Goal: Information Seeking & Learning: Learn about a topic

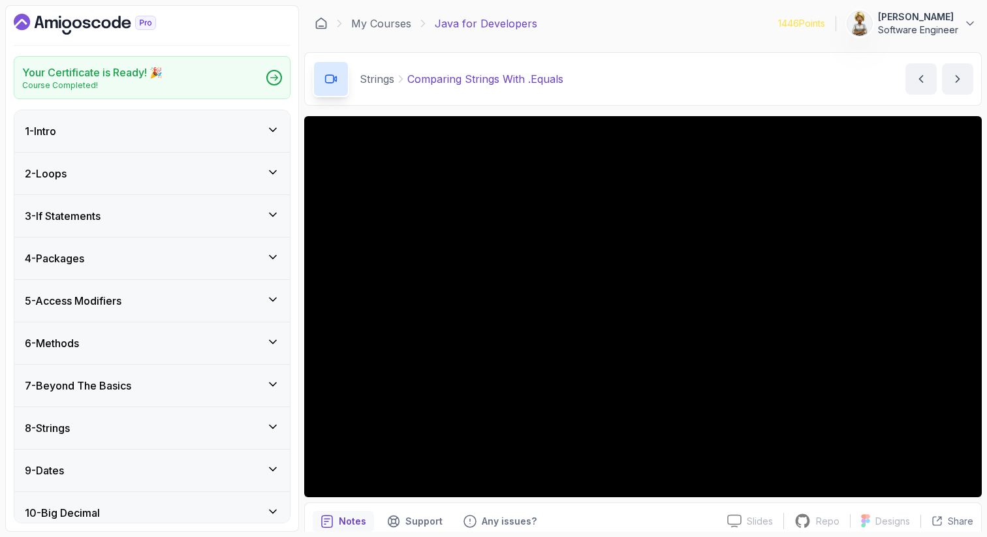
scroll to position [278, 0]
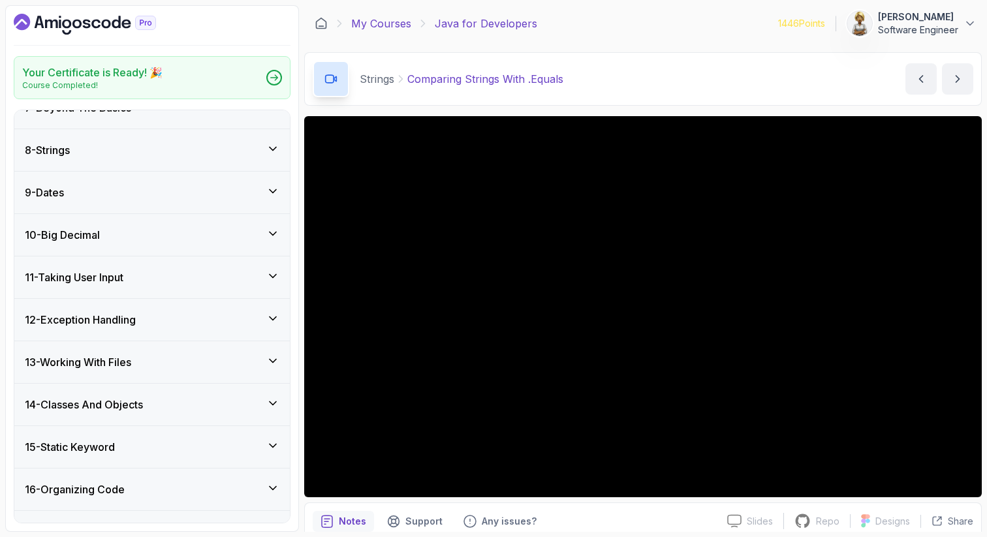
click at [395, 25] on link "My Courses" at bounding box center [381, 24] width 60 height 16
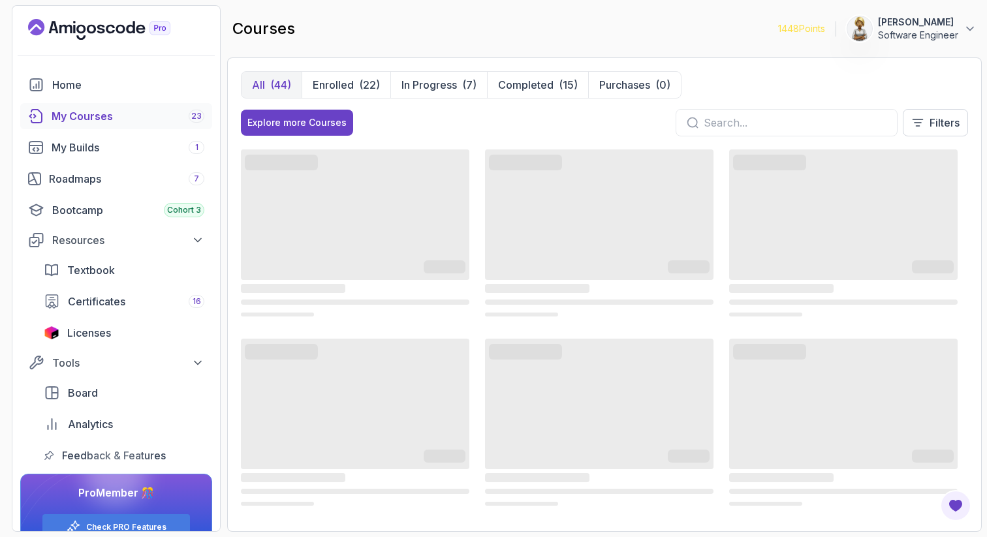
click at [91, 119] on div "My Courses 23" at bounding box center [128, 116] width 153 height 16
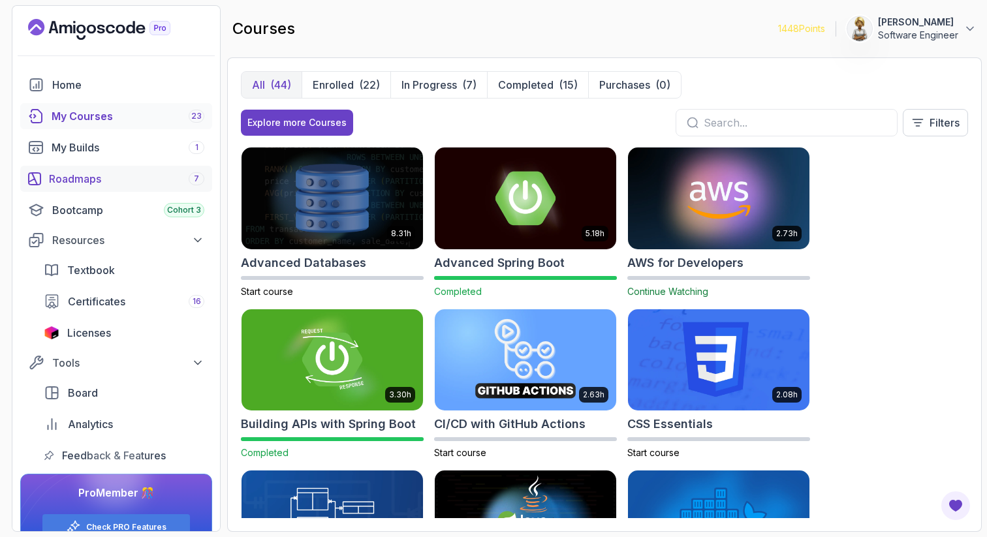
click at [87, 181] on div "Roadmaps 7" at bounding box center [126, 179] width 155 height 16
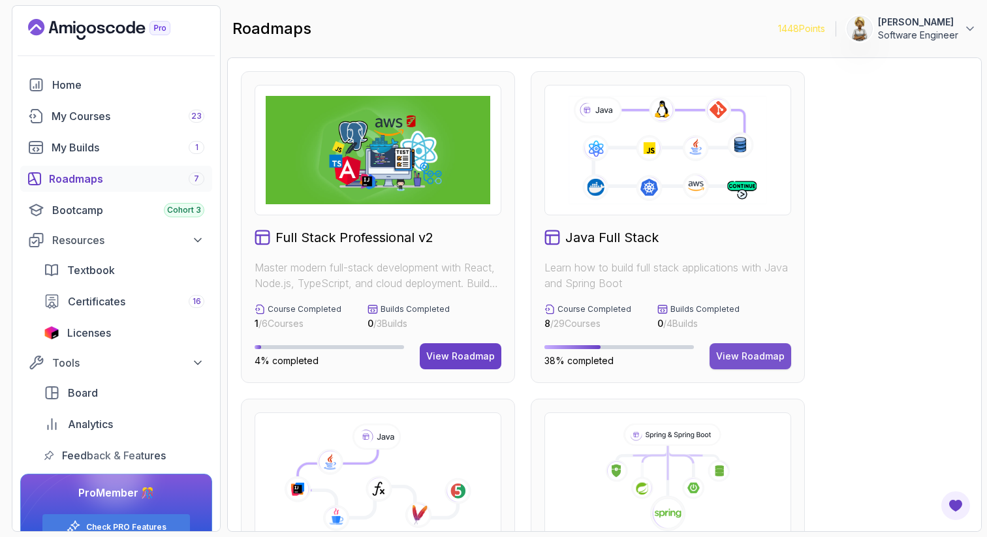
click at [739, 364] on button "View Roadmap" at bounding box center [750, 356] width 82 height 26
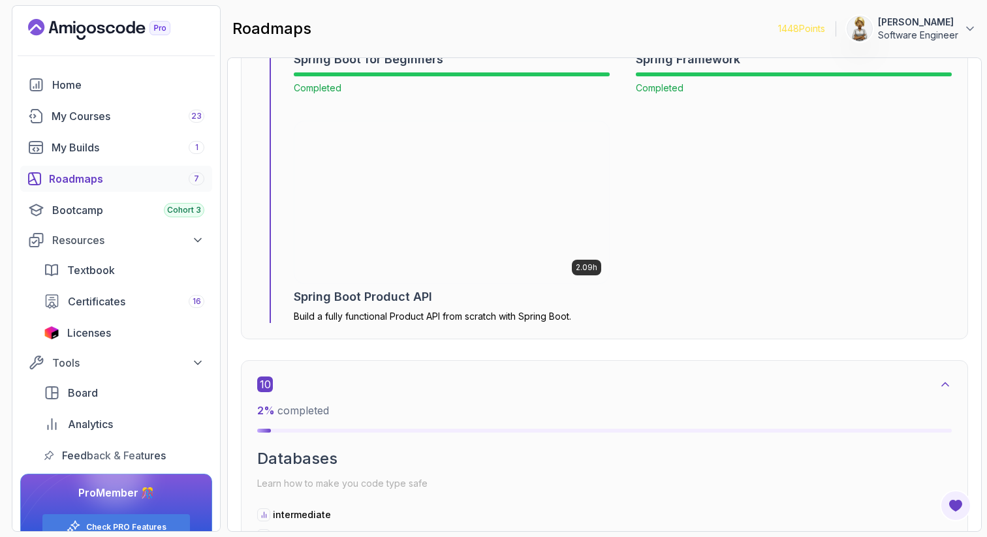
scroll to position [5213, 0]
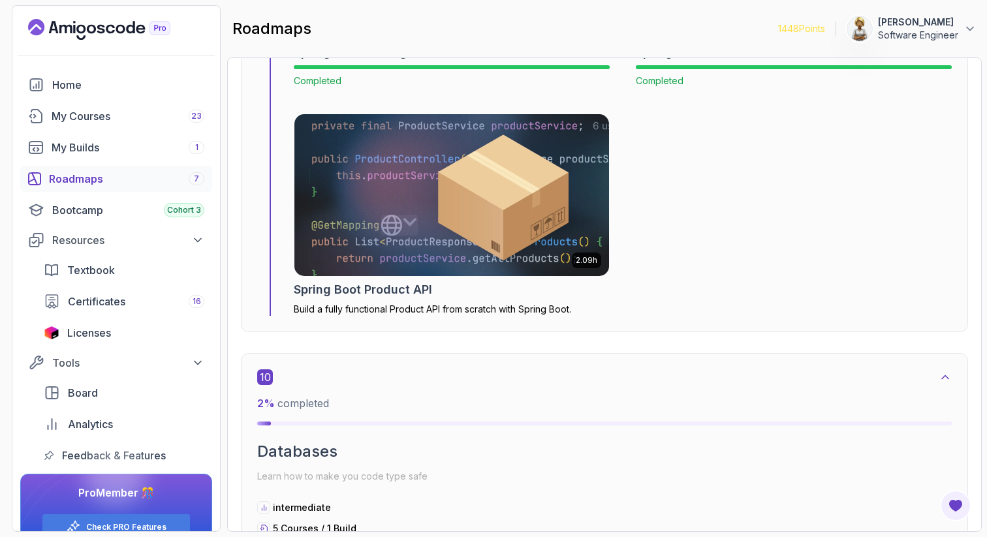
click at [396, 195] on img at bounding box center [451, 195] width 330 height 170
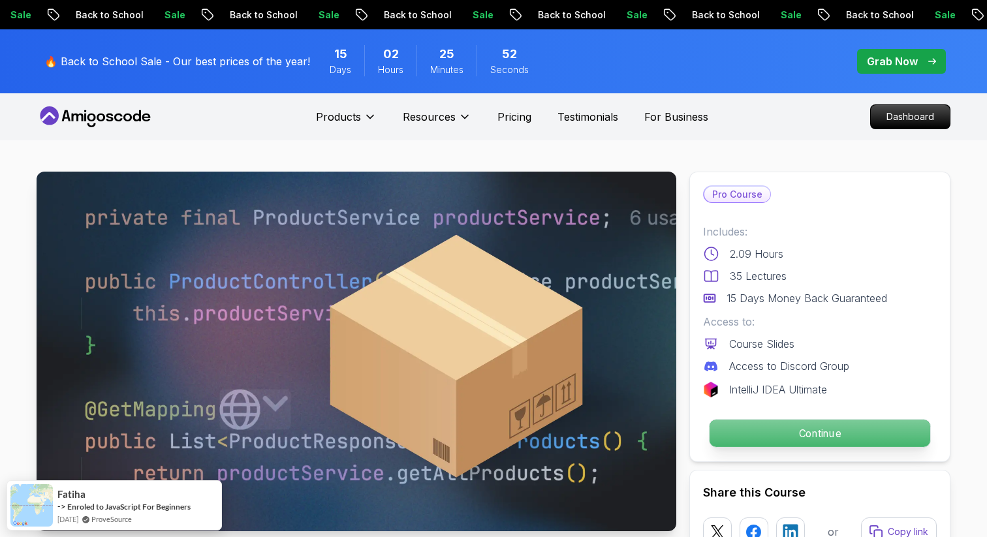
click at [812, 431] on p "Continue" at bounding box center [819, 433] width 221 height 27
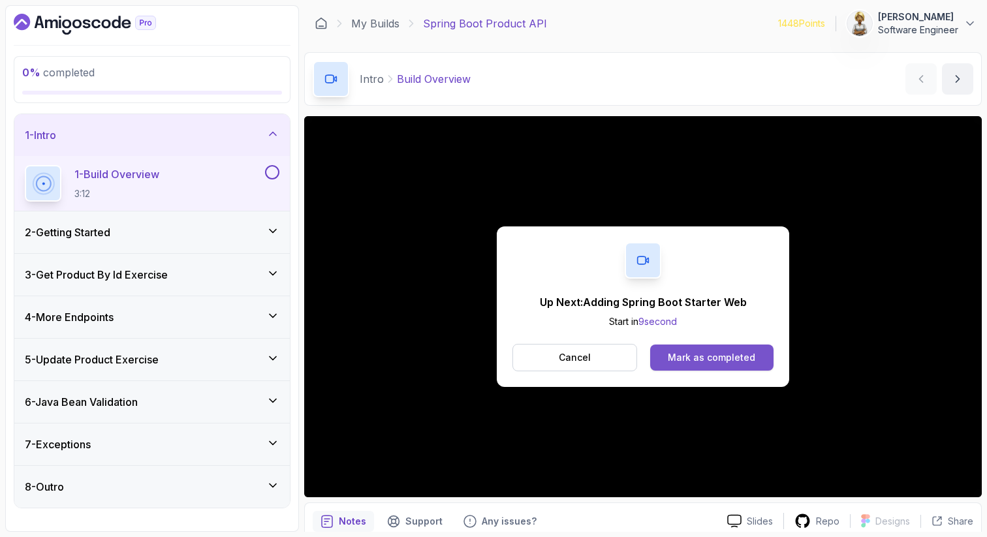
click at [735, 361] on div "Mark as completed" at bounding box center [711, 357] width 87 height 13
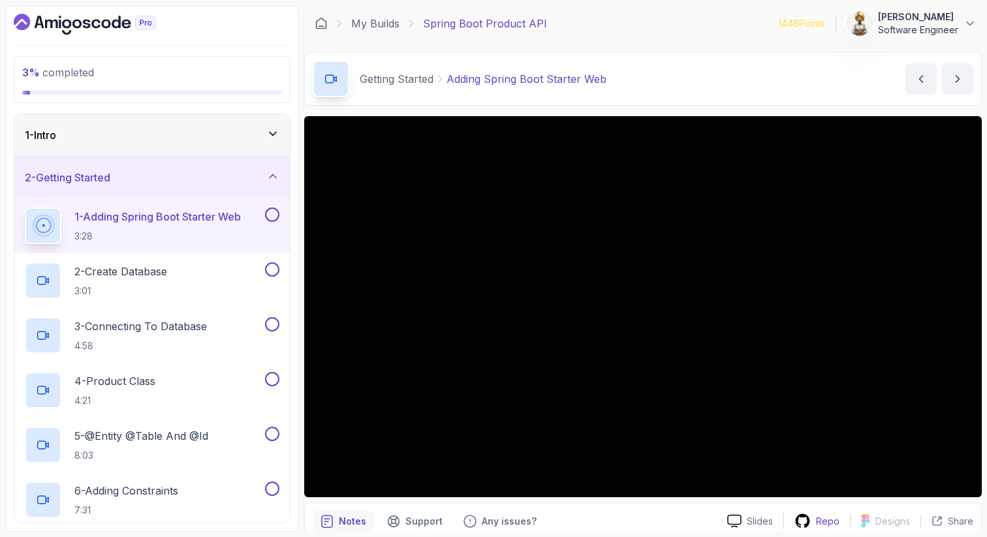
click at [823, 523] on p "Repo" at bounding box center [827, 521] width 23 height 13
click at [874, 521] on div "Designs" at bounding box center [885, 521] width 70 height 14
click at [756, 518] on p "Slides" at bounding box center [759, 521] width 26 height 13
click at [343, 522] on p "Notes" at bounding box center [352, 521] width 27 height 13
click at [423, 523] on p "Support" at bounding box center [423, 521] width 37 height 13
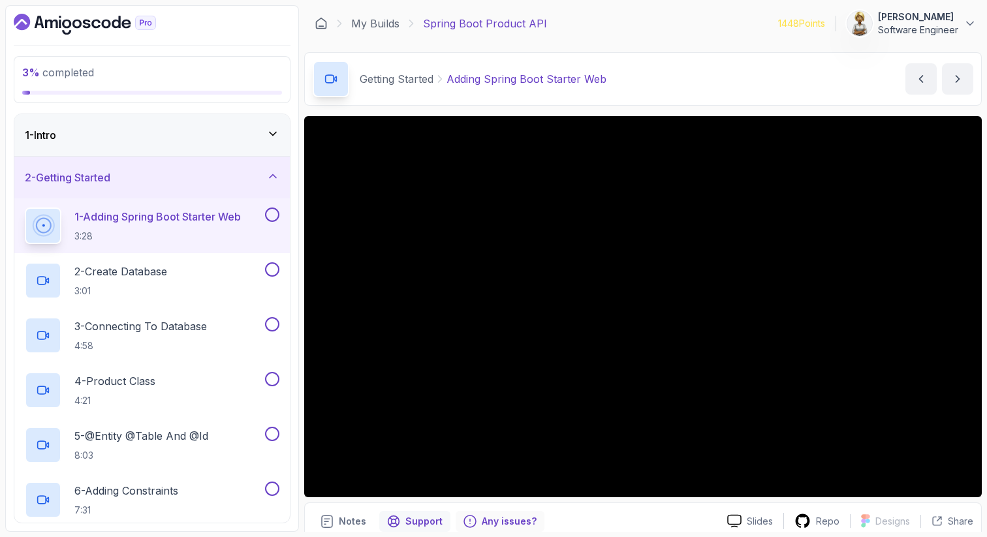
click at [509, 517] on p "Any issues?" at bounding box center [509, 521] width 55 height 13
